Goal: Transaction & Acquisition: Purchase product/service

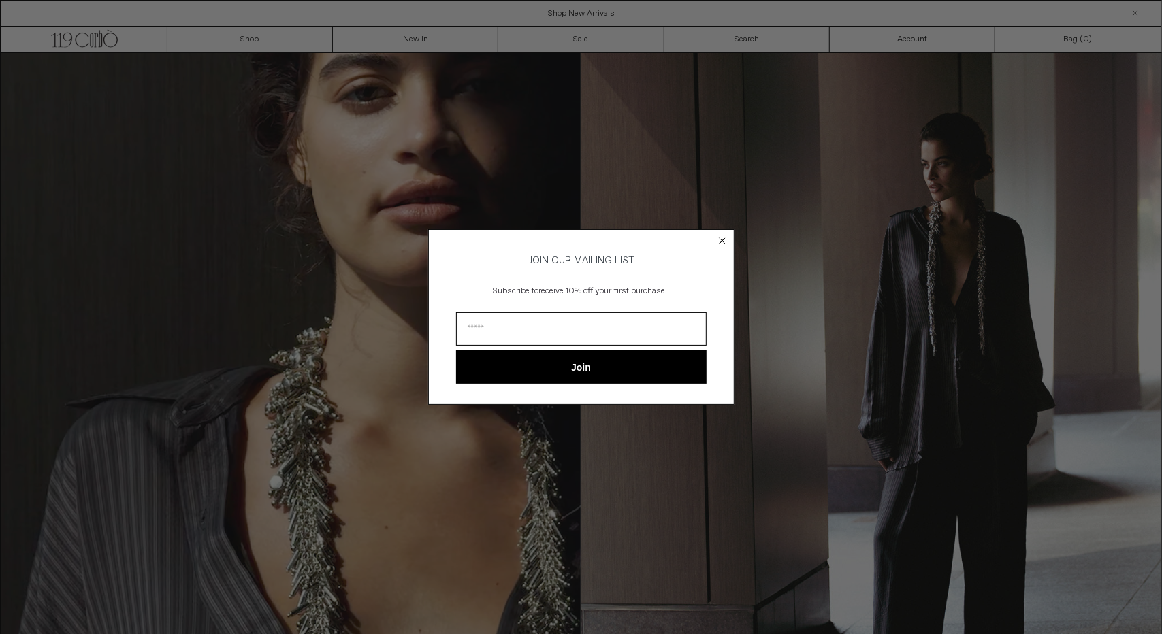
click at [724, 234] on circle "Close dialog" at bounding box center [721, 240] width 13 height 13
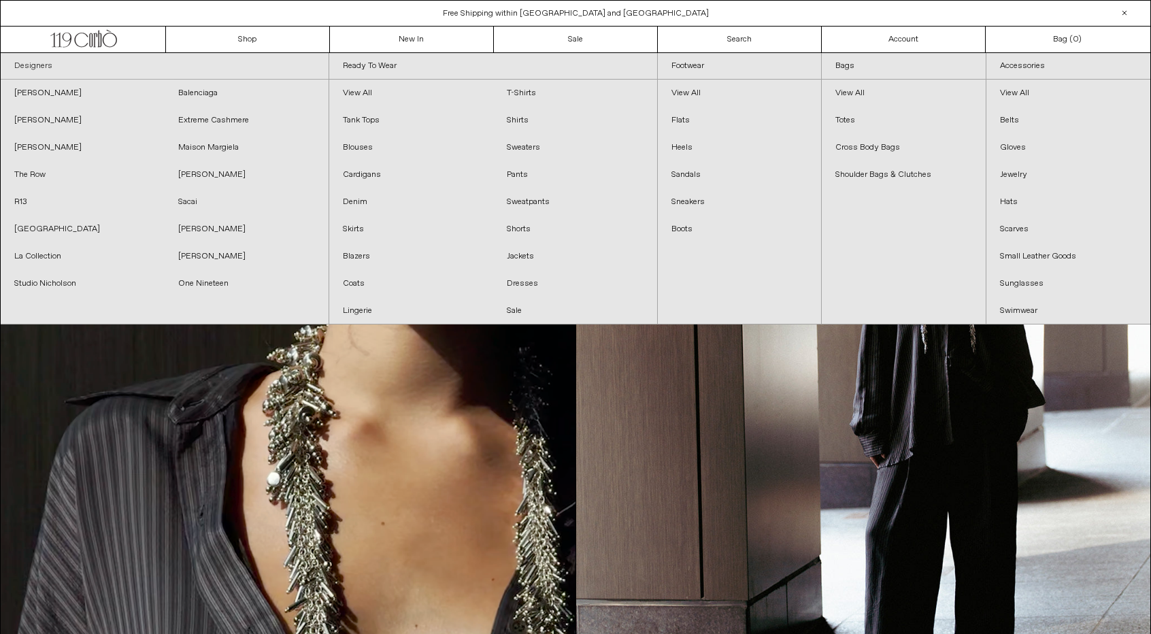
click at [44, 63] on link "Designers" at bounding box center [165, 66] width 328 height 27
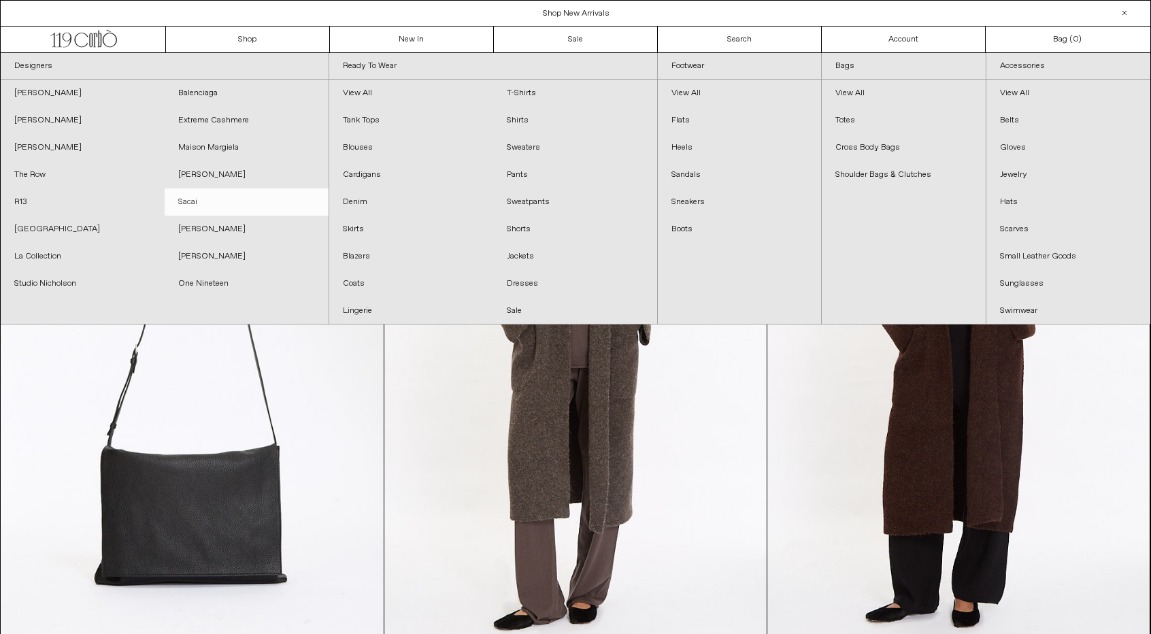
click at [227, 194] on link "Sacai" at bounding box center [247, 201] width 164 height 27
